Goal: Information Seeking & Learning: Check status

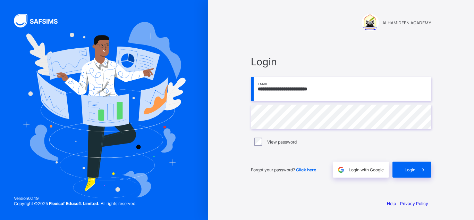
type input "**********"
click at [298, 96] on input "email" at bounding box center [341, 89] width 181 height 24
type input "**********"
click at [307, 172] on span "Click here" at bounding box center [306, 169] width 20 height 5
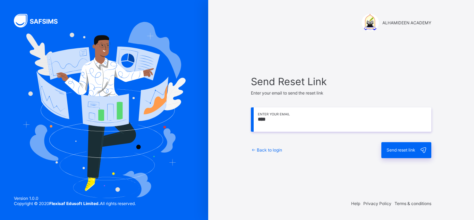
type input "**********"
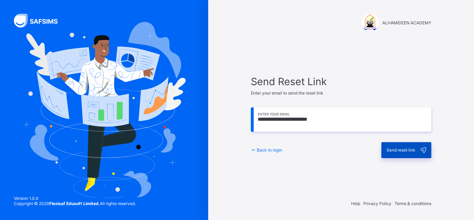
click at [407, 151] on span "Send reset link" at bounding box center [401, 149] width 29 height 5
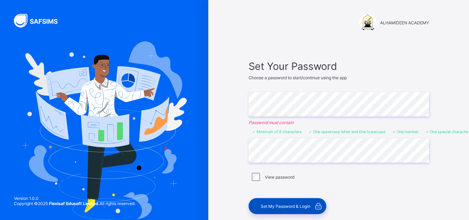
click at [288, 203] on div "Set My Password & Login" at bounding box center [288, 206] width 78 height 16
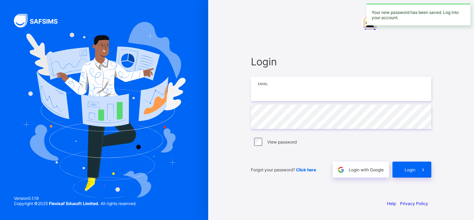
click at [337, 93] on input "email" at bounding box center [341, 89] width 181 height 24
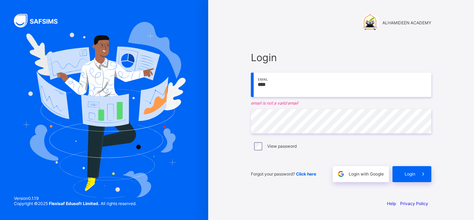
type input "**********"
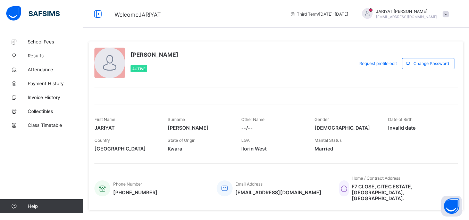
click at [373, 14] on div at bounding box center [367, 13] width 10 height 10
click at [449, 16] on span at bounding box center [446, 14] width 6 height 6
click at [150, 189] on span "+234902811131" at bounding box center [135, 192] width 44 height 6
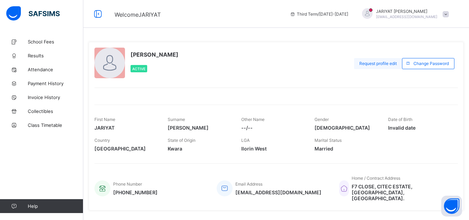
click at [394, 63] on span "Request profile edit" at bounding box center [379, 63] width 38 height 5
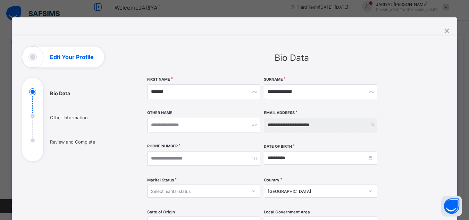
scroll to position [9, 0]
click at [29, 118] on ul "Bio Data Other Information Review and Complete" at bounding box center [74, 124] width 104 height 73
click at [28, 116] on ul "Bio Data Other Information Review and Complete" at bounding box center [74, 124] width 104 height 73
click at [66, 59] on h1 "Edit Your Profile" at bounding box center [72, 57] width 44 height 6
click at [449, 30] on div "×" at bounding box center [447, 30] width 7 height 12
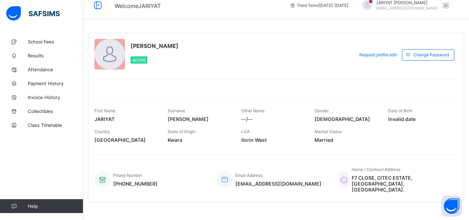
click at [296, 6] on icon at bounding box center [293, 5] width 6 height 5
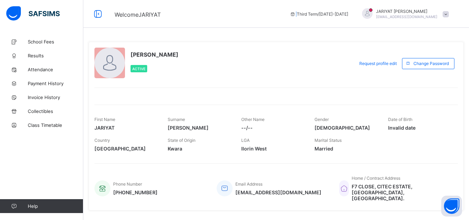
click at [312, 6] on div "Third Term / 2024-2025" at bounding box center [319, 14] width 65 height 28
click at [40, 60] on link "Results" at bounding box center [41, 56] width 83 height 14
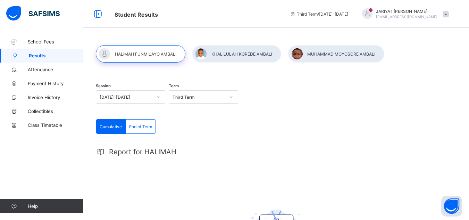
click at [342, 51] on div at bounding box center [336, 53] width 96 height 17
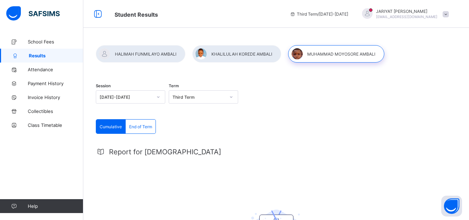
click at [148, 126] on span "End of Term" at bounding box center [140, 126] width 23 height 5
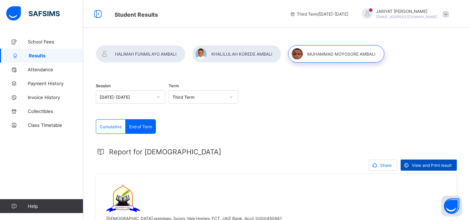
click at [424, 165] on span "View and Print result" at bounding box center [432, 165] width 40 height 5
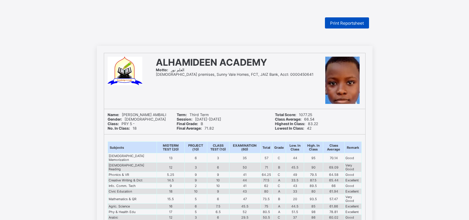
click at [347, 25] on span "Print Reportsheet" at bounding box center [347, 22] width 34 height 5
